Goal: Use online tool/utility: Utilize a website feature to perform a specific function

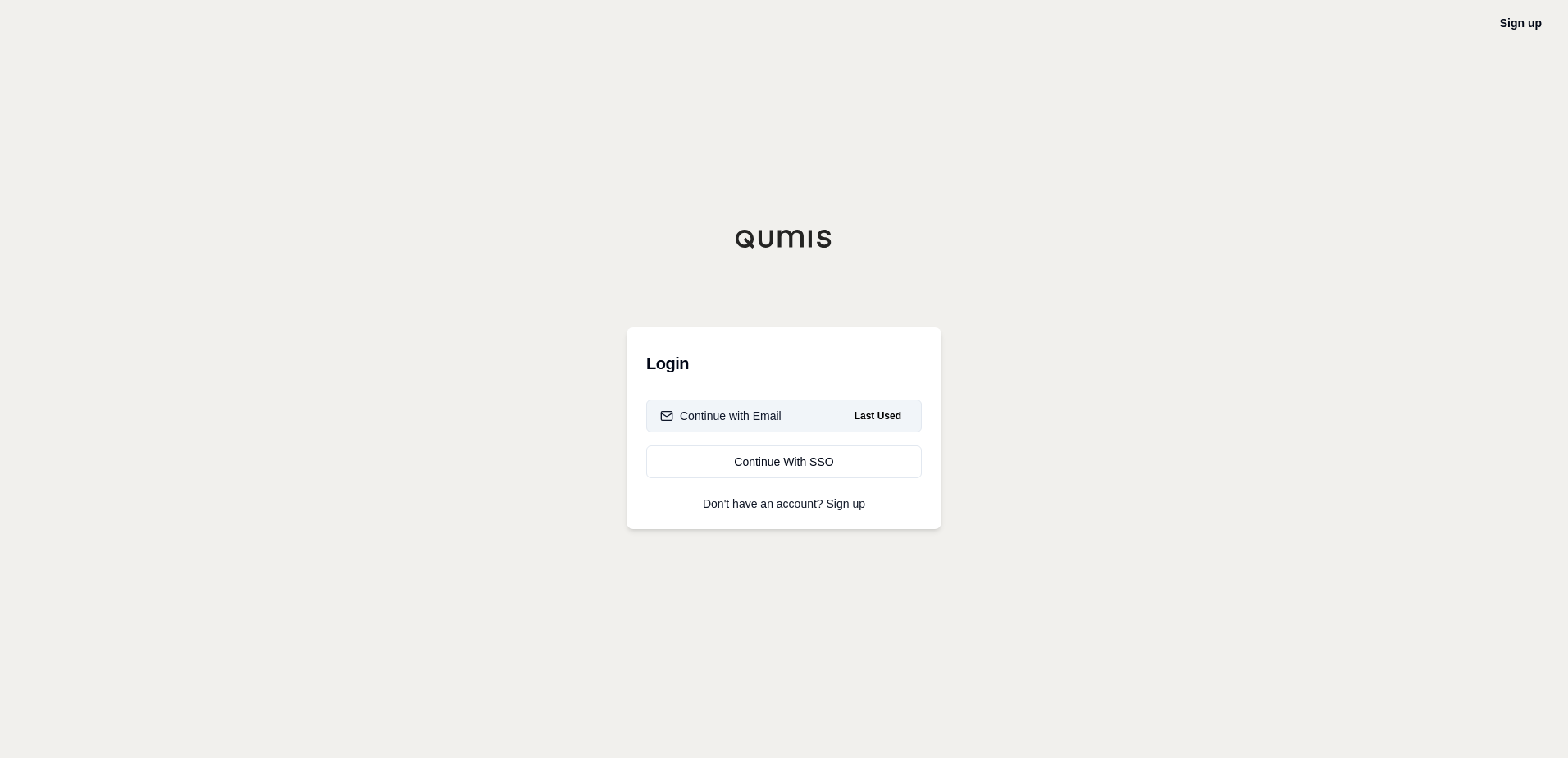
click at [723, 422] on div "Continue with Email" at bounding box center [721, 415] width 122 height 17
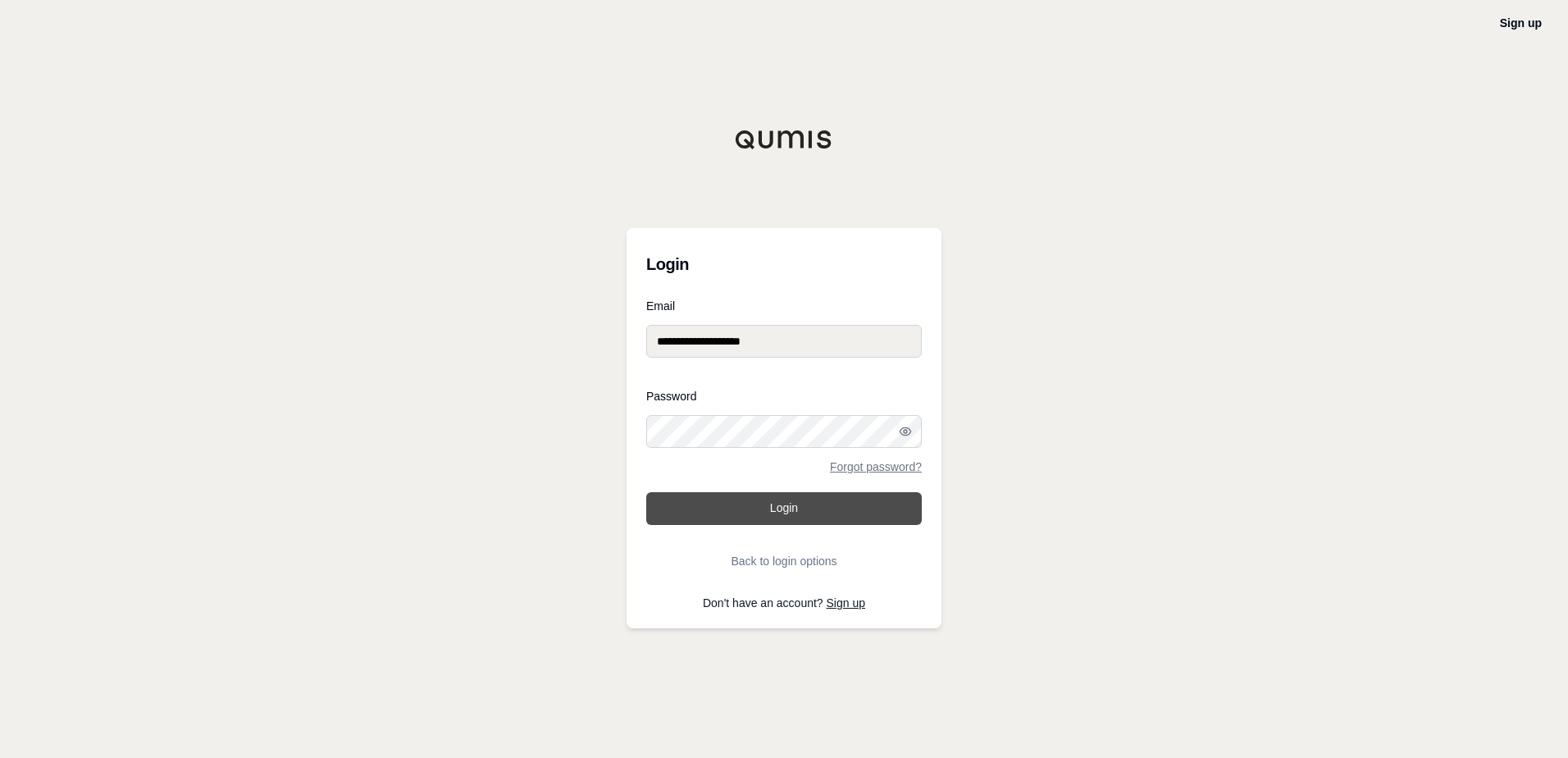
click at [770, 519] on button "Login" at bounding box center [784, 508] width 275 height 33
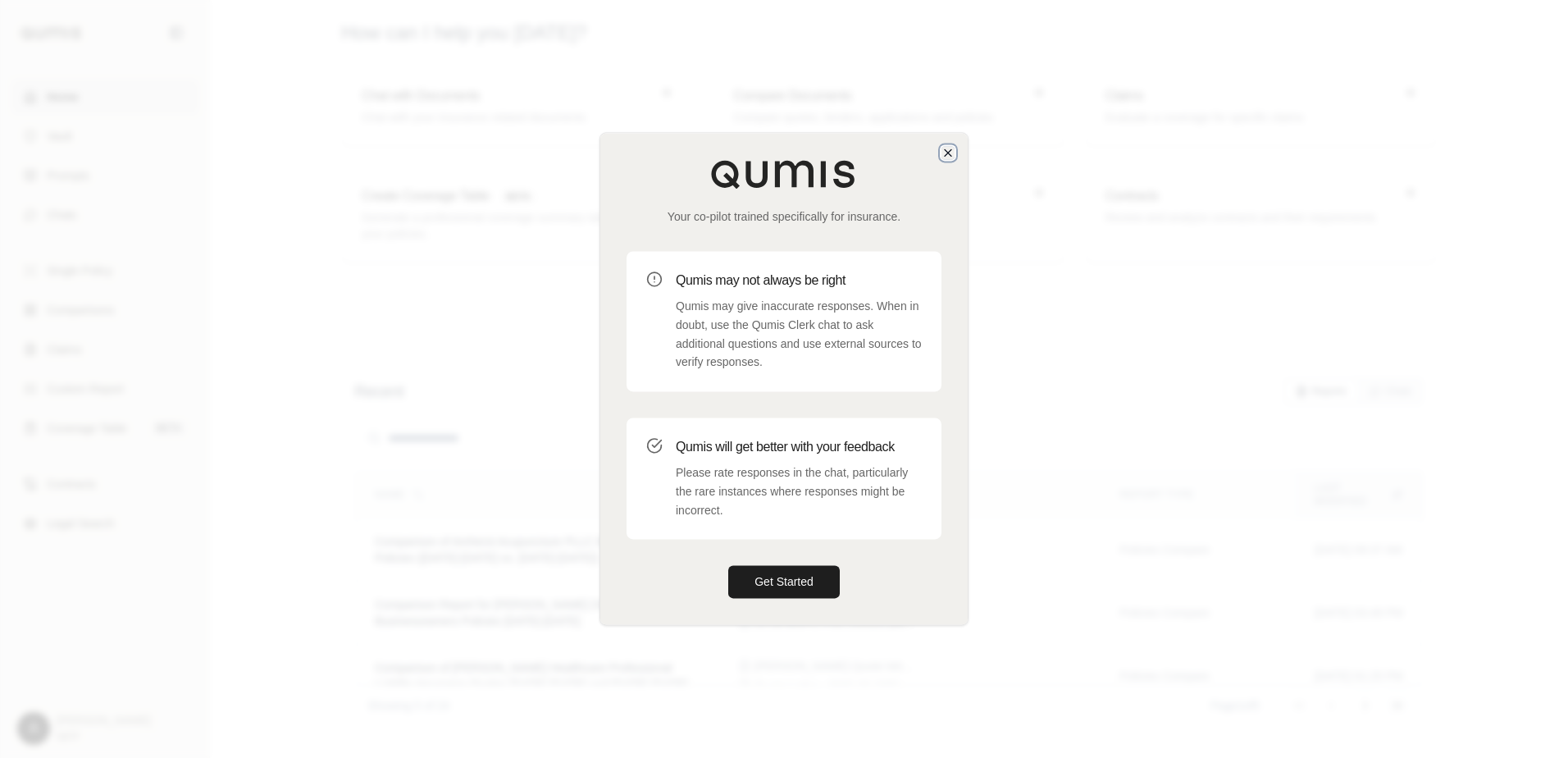
click at [949, 158] on icon "button" at bounding box center [948, 152] width 13 height 13
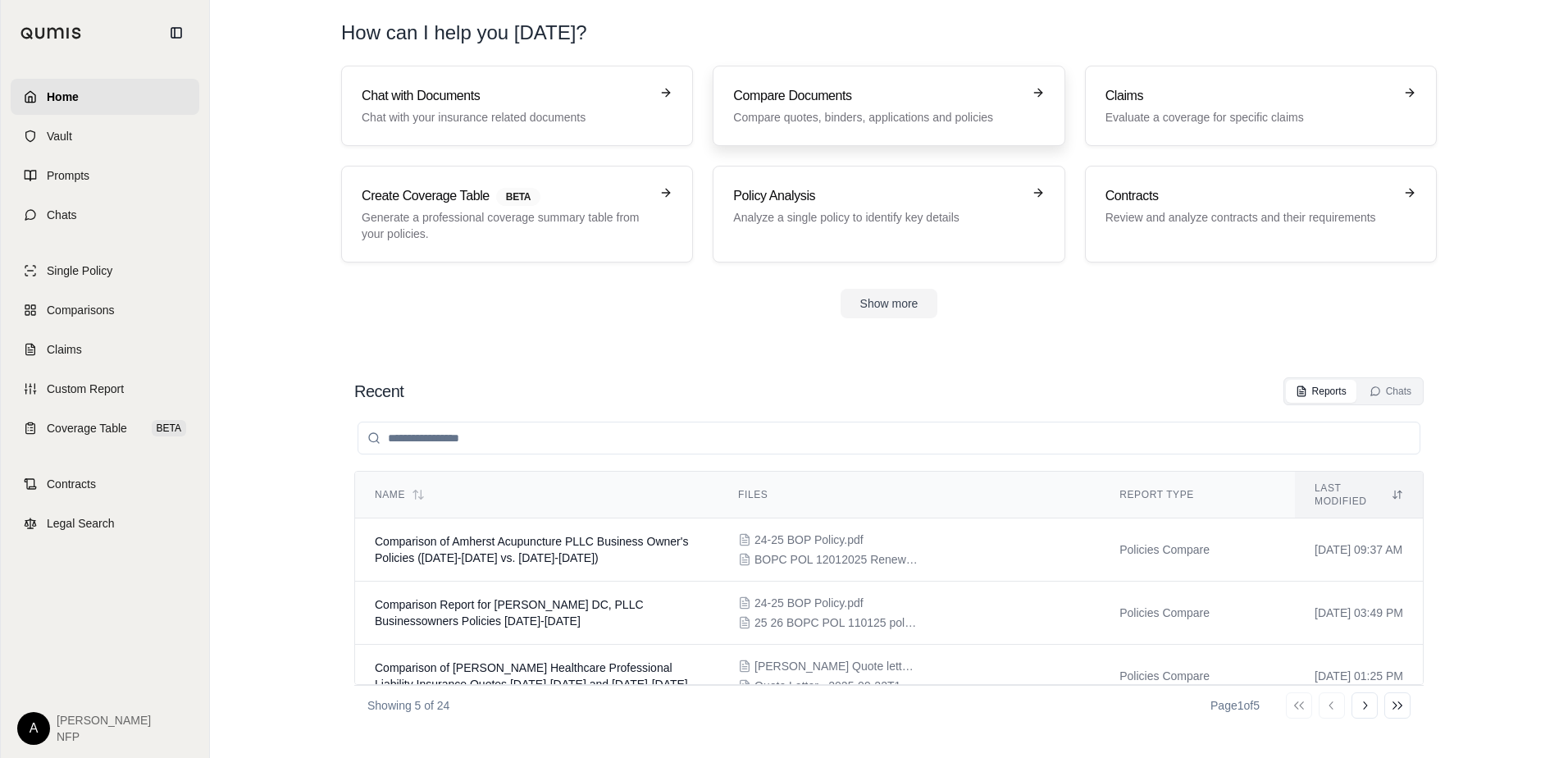
click at [900, 111] on p "Compare quotes, binders, applications and policies" at bounding box center [877, 117] width 287 height 17
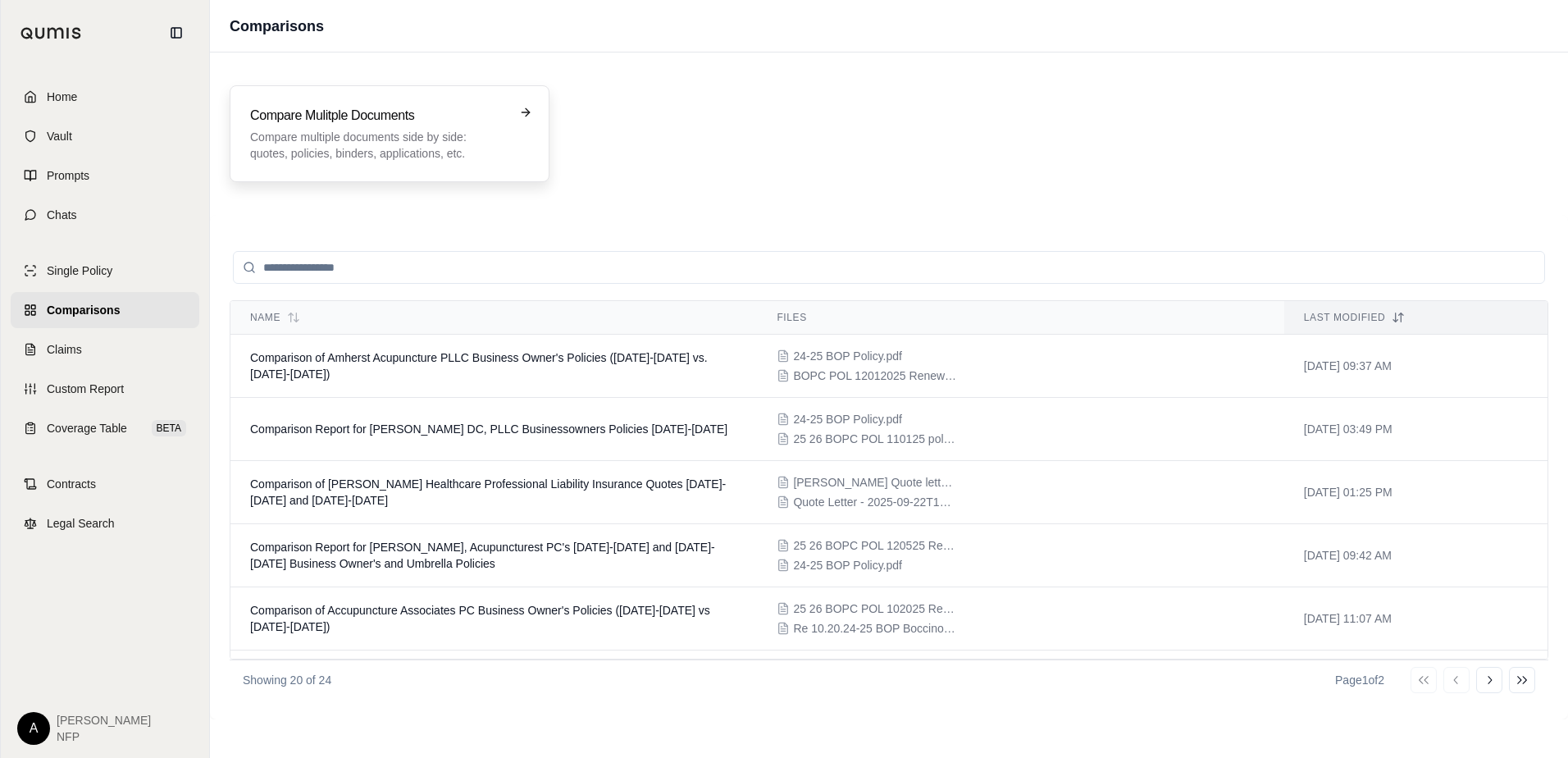
click at [285, 117] on h3 "Compare Mulitple Documents" at bounding box center [379, 115] width 256 height 19
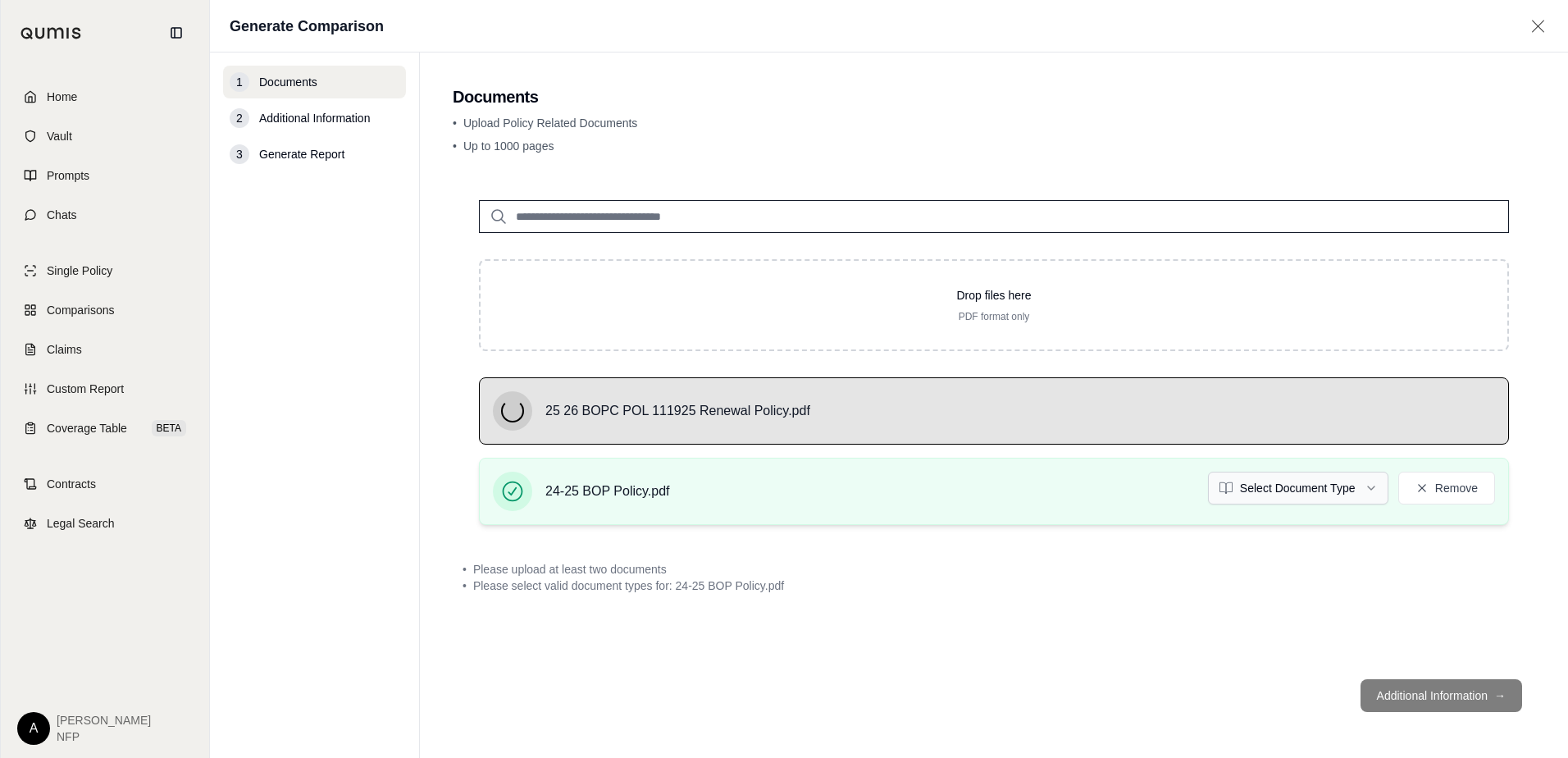
click at [1347, 478] on html "Home Vault Prompts Chats Single Policy Comparisons Claims Custom Report Coverag…" at bounding box center [784, 379] width 1568 height 758
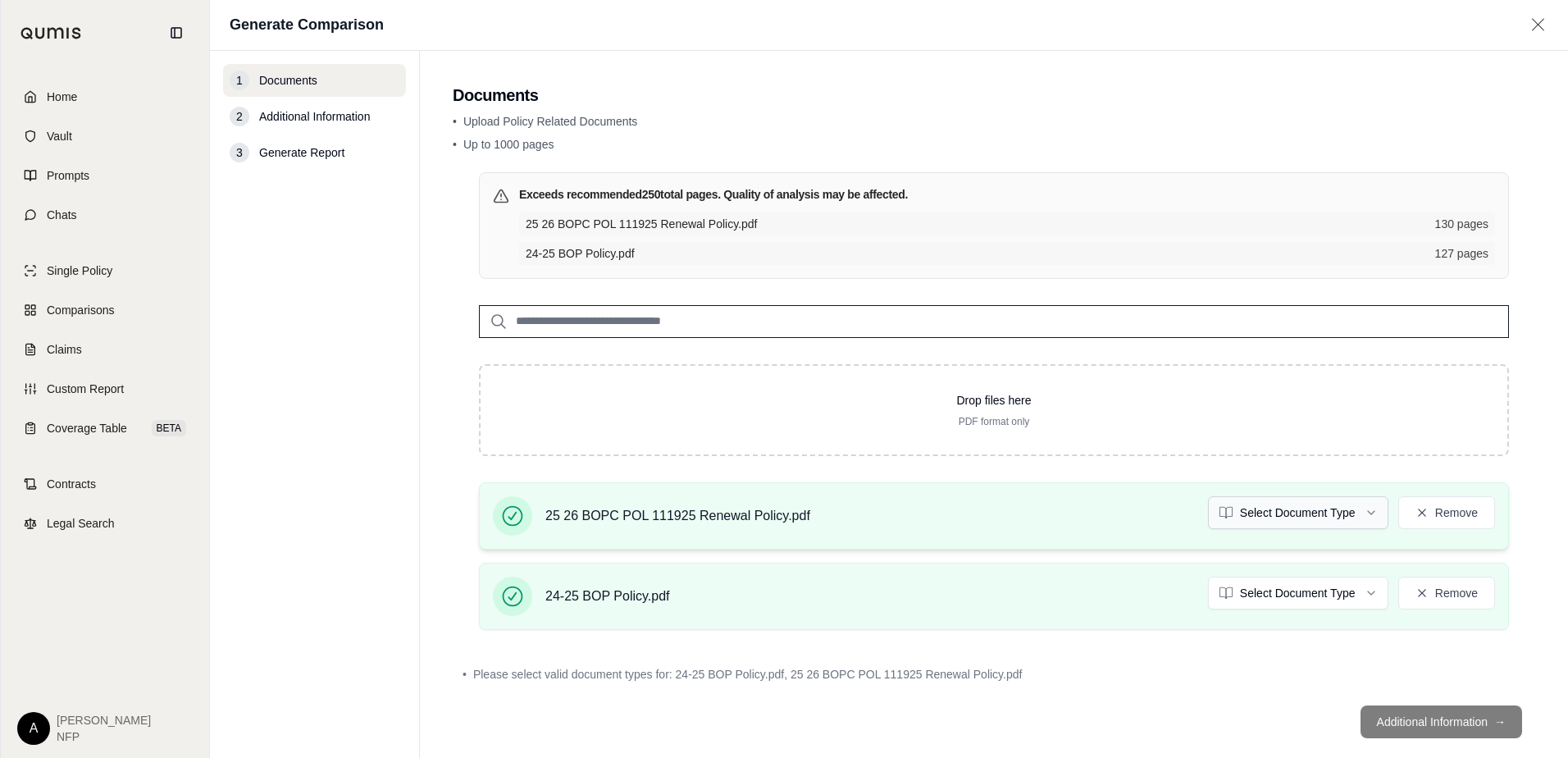
click at [1320, 509] on html "Home Vault Prompts Chats Single Policy Comparisons Claims Custom Report Coverag…" at bounding box center [784, 379] width 1568 height 758
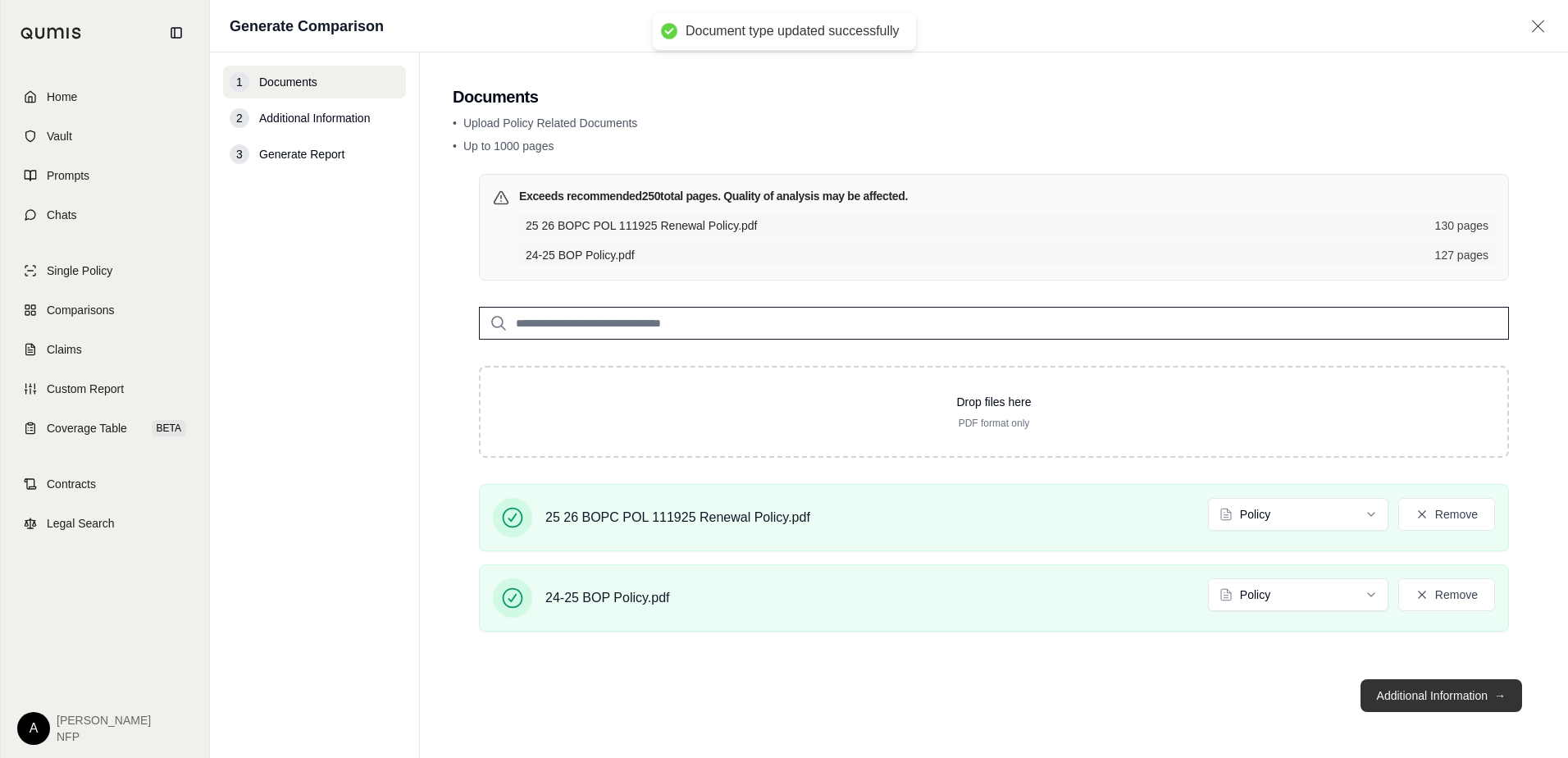
click at [1431, 691] on button "Additional Information →" at bounding box center [1441, 695] width 161 height 33
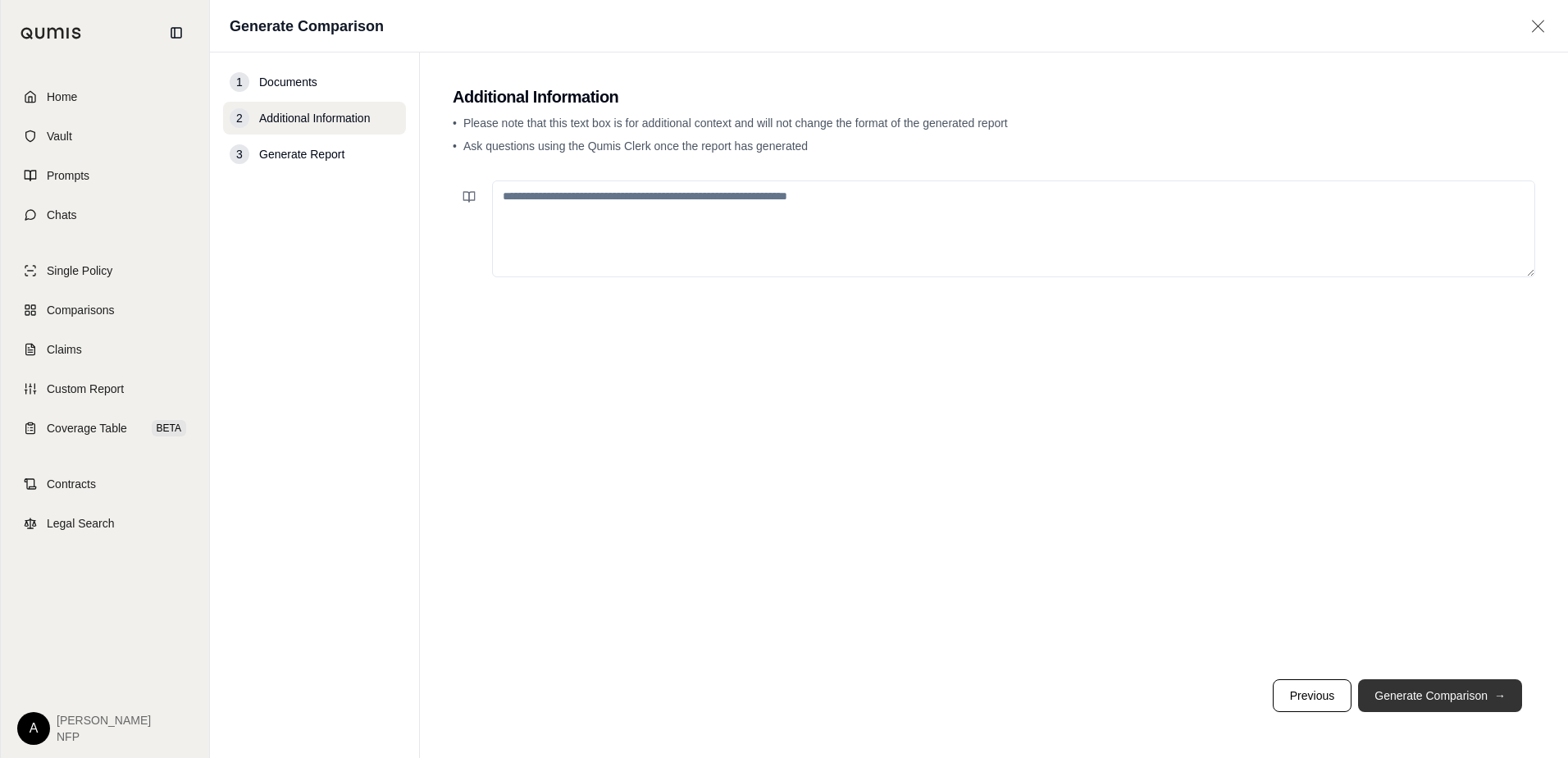
click at [1469, 708] on button "Generate Comparison →" at bounding box center [1440, 695] width 164 height 33
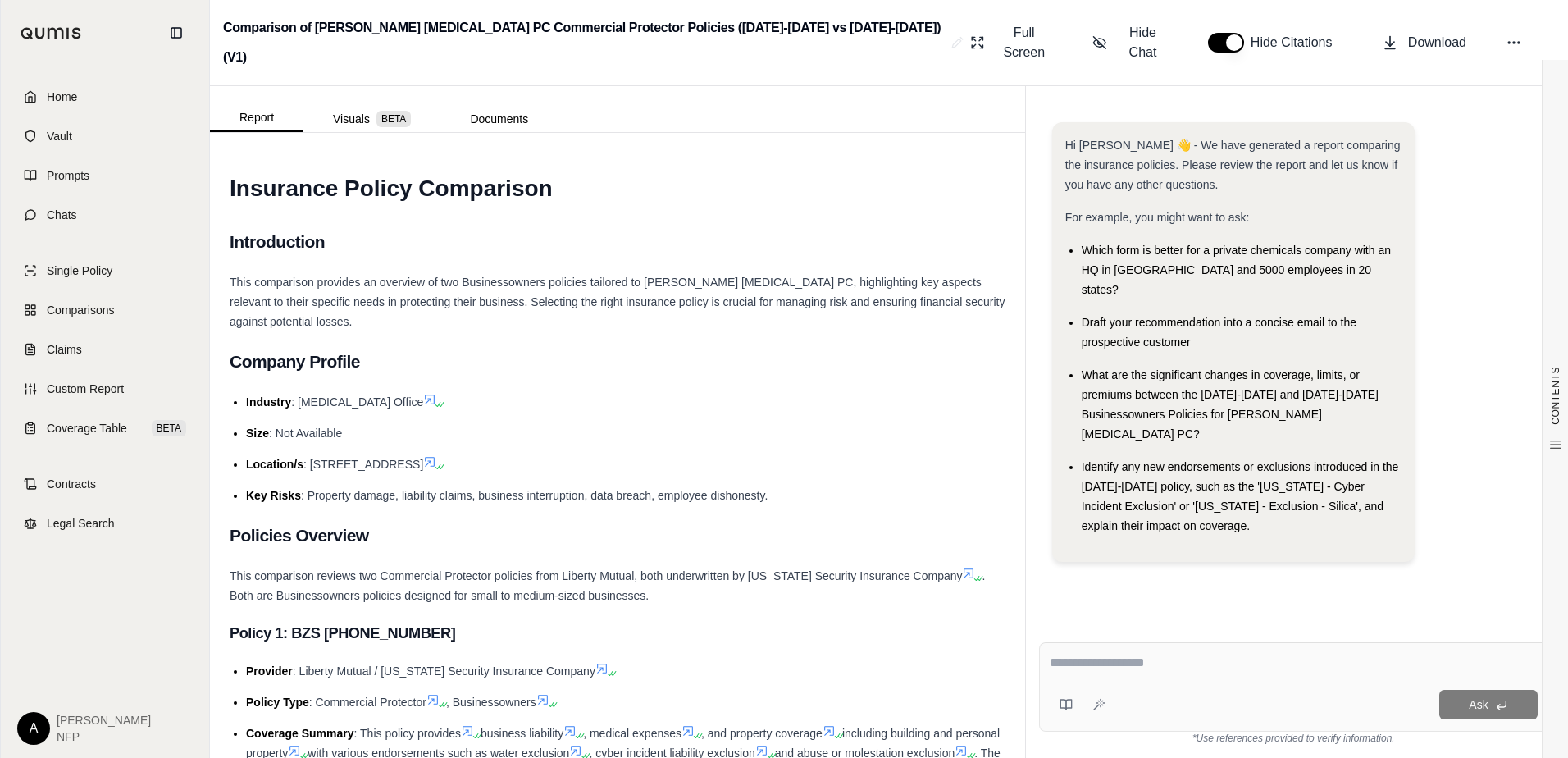
click at [41, 597] on div "Home Vault Prompts Chats Single Policy Comparisons Claims Custom Report Coverag…" at bounding box center [105, 411] width 208 height 692
click at [1132, 28] on span "Hide Chat" at bounding box center [1143, 42] width 52 height 40
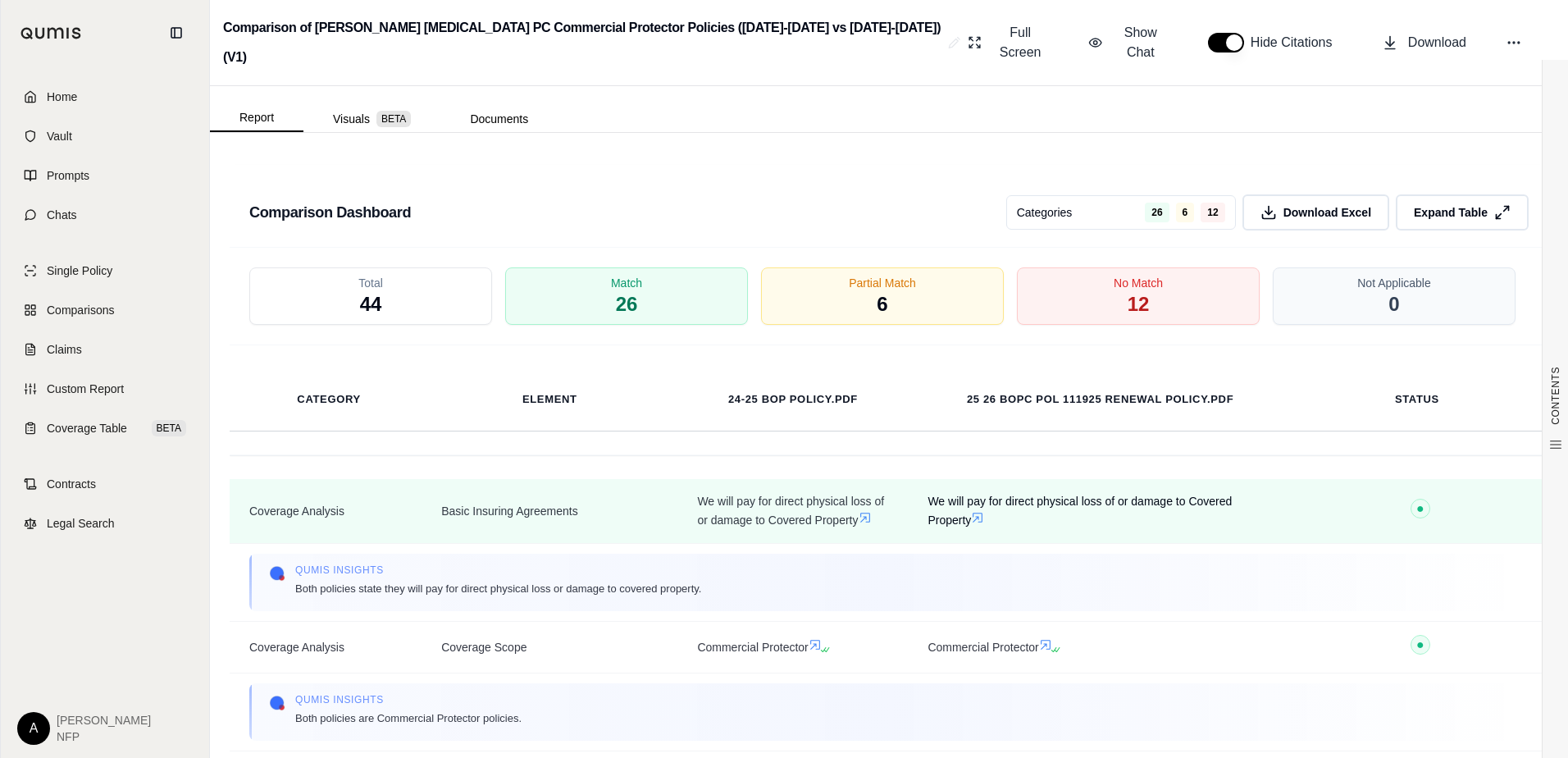
scroll to position [3688, 0]
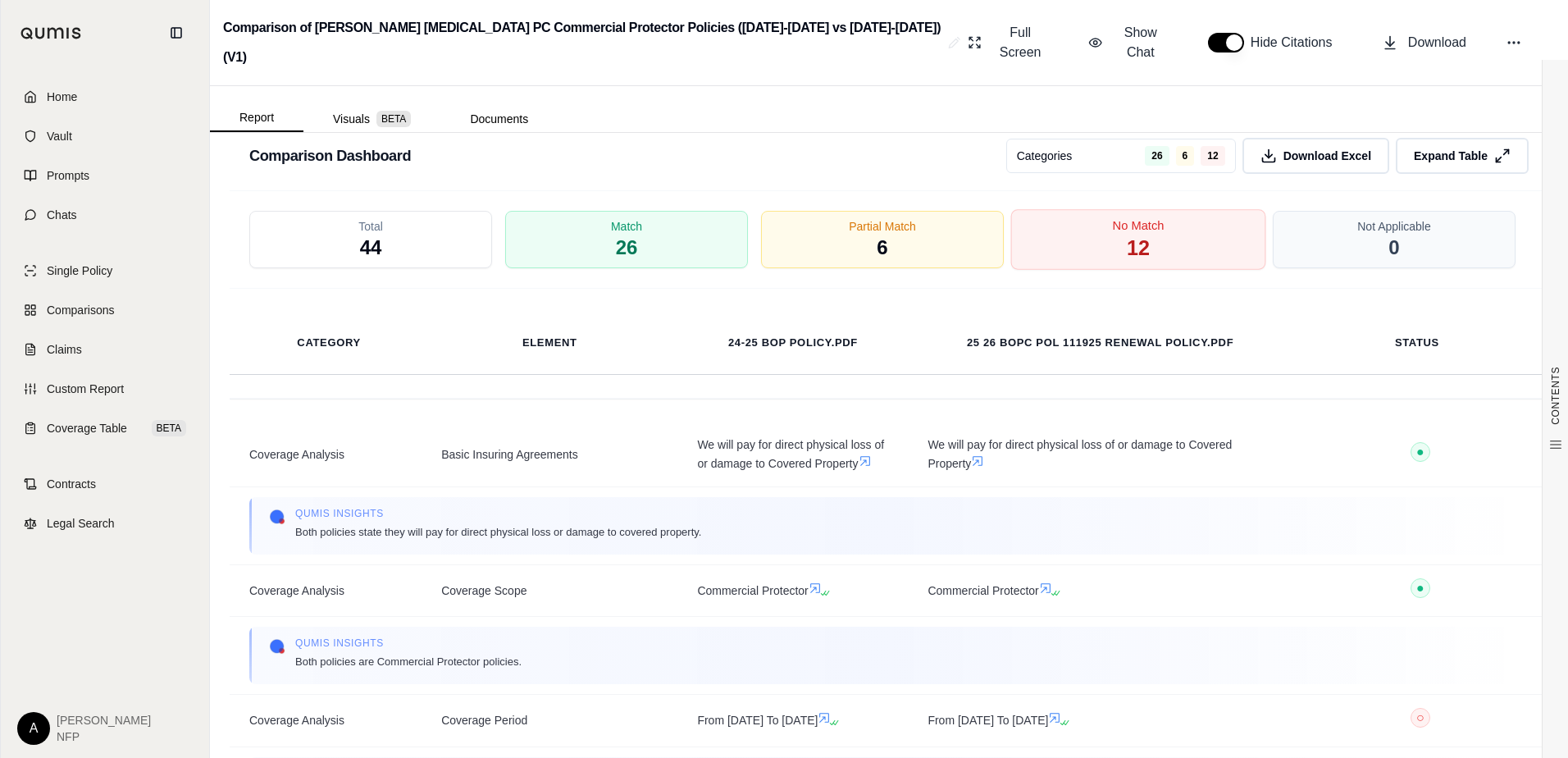
click at [1148, 217] on span "No Match" at bounding box center [1139, 226] width 52 height 17
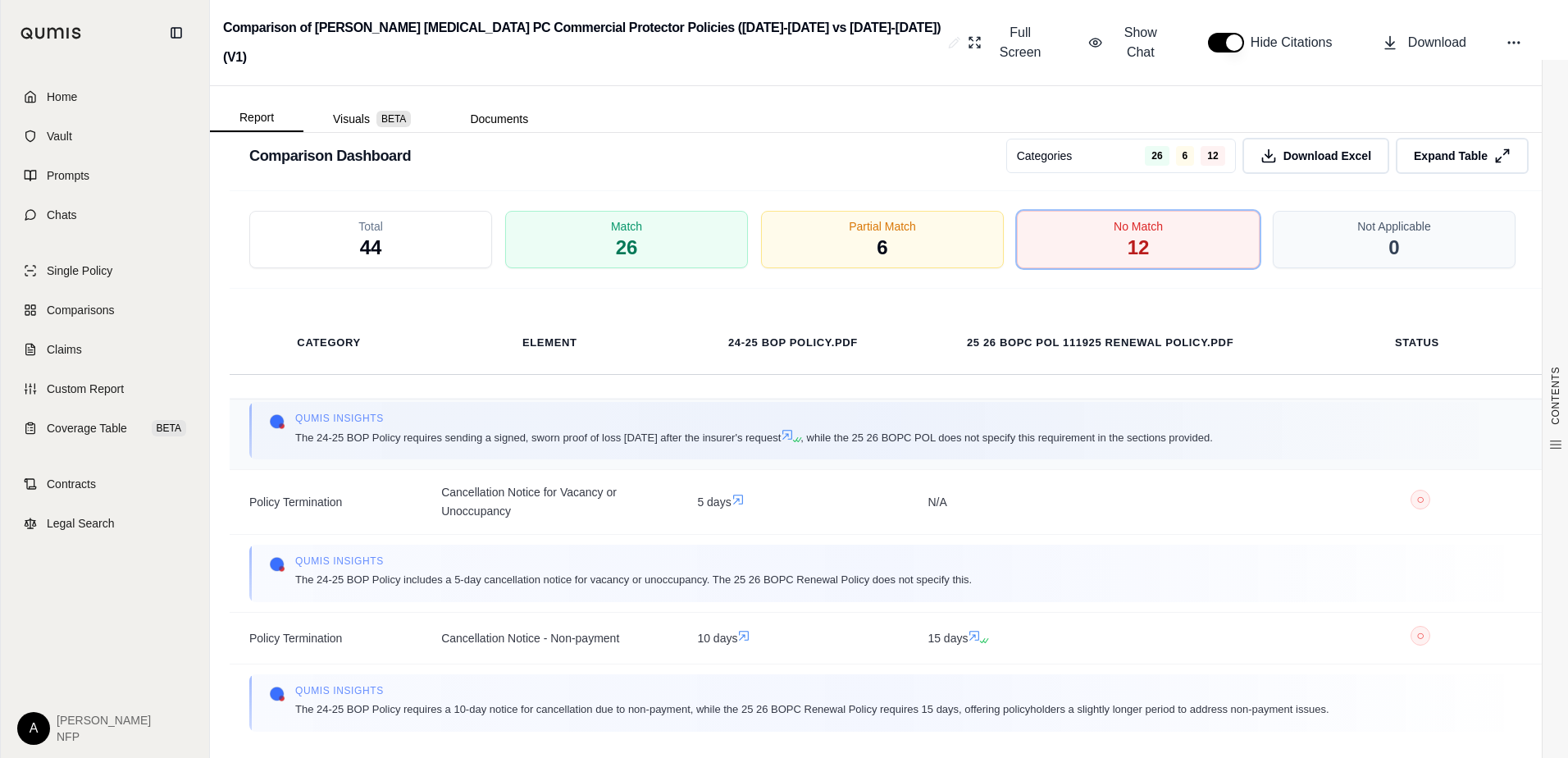
scroll to position [1364, 0]
click at [889, 217] on span "Partial Match" at bounding box center [883, 226] width 71 height 17
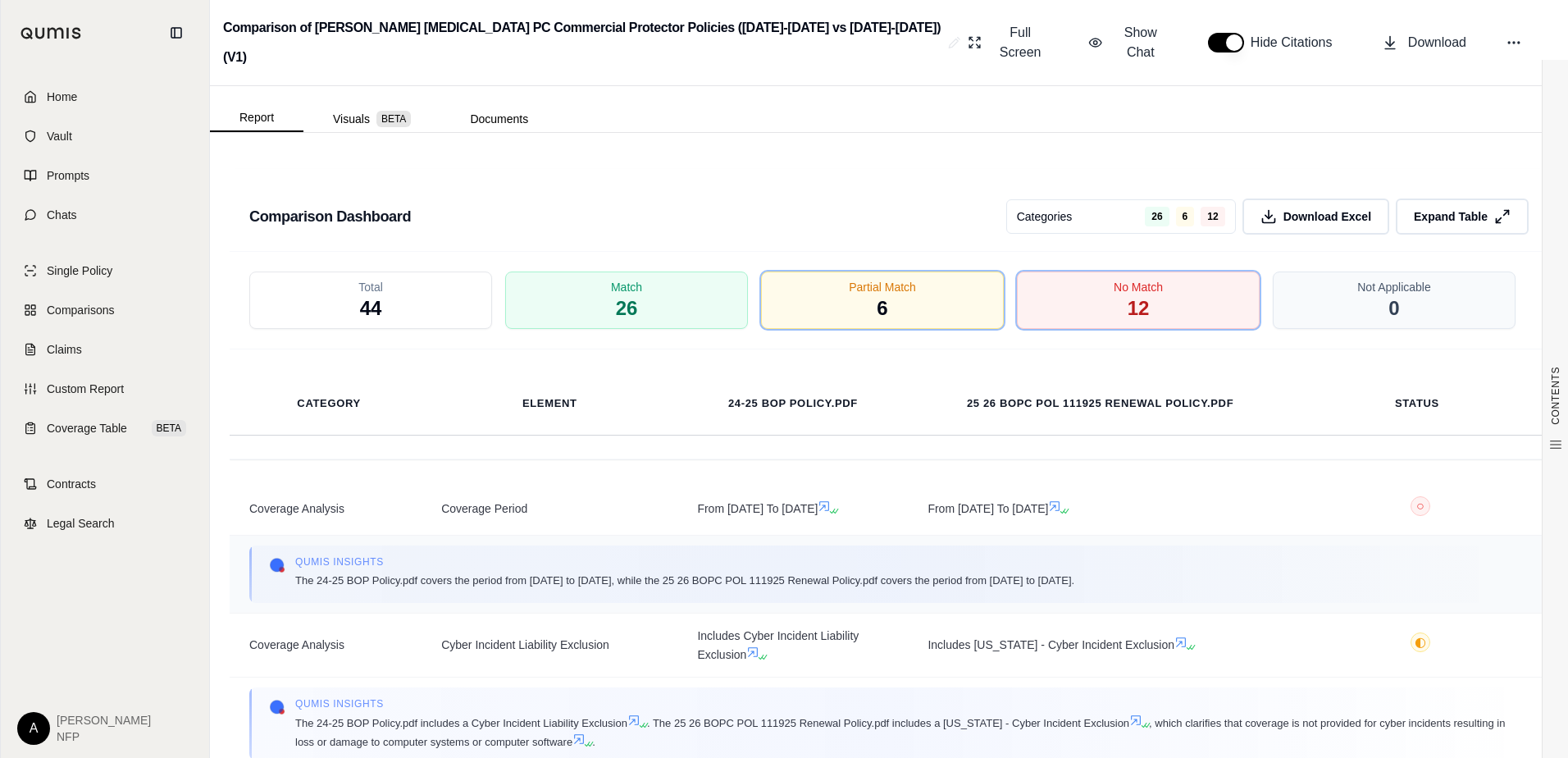
scroll to position [3359, 0]
